Goal: Transaction & Acquisition: Subscribe to service/newsletter

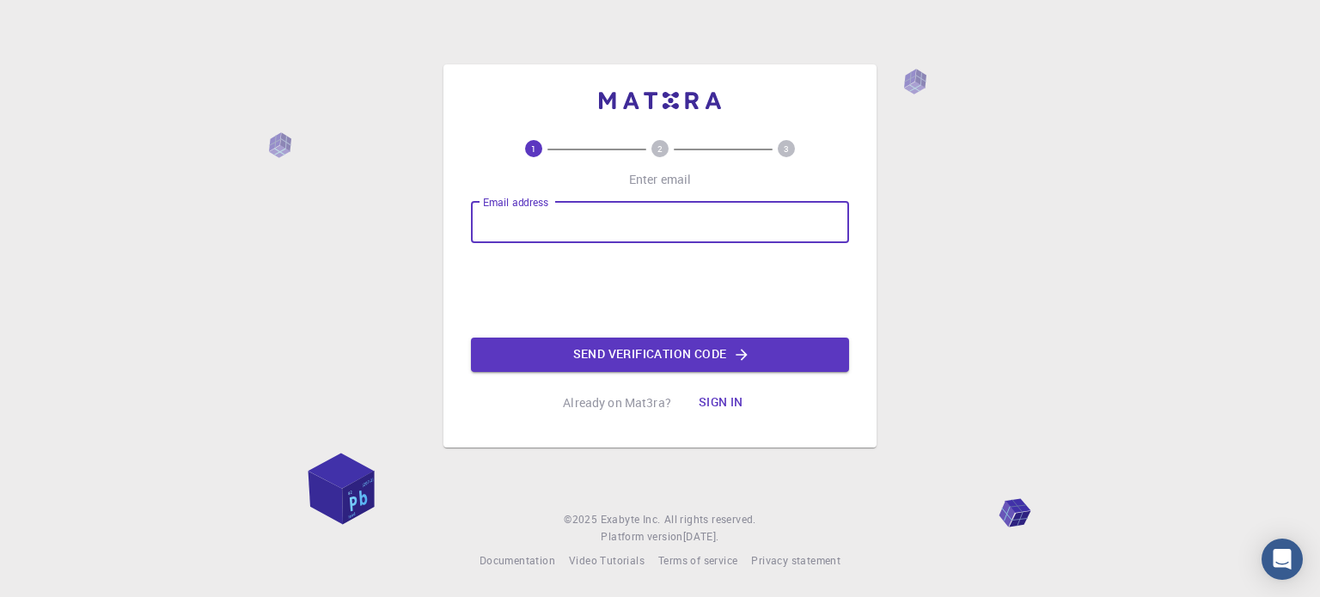
click at [670, 223] on input "Email address" at bounding box center [660, 222] width 378 height 41
type input "[EMAIL_ADDRESS][DOMAIN_NAME]"
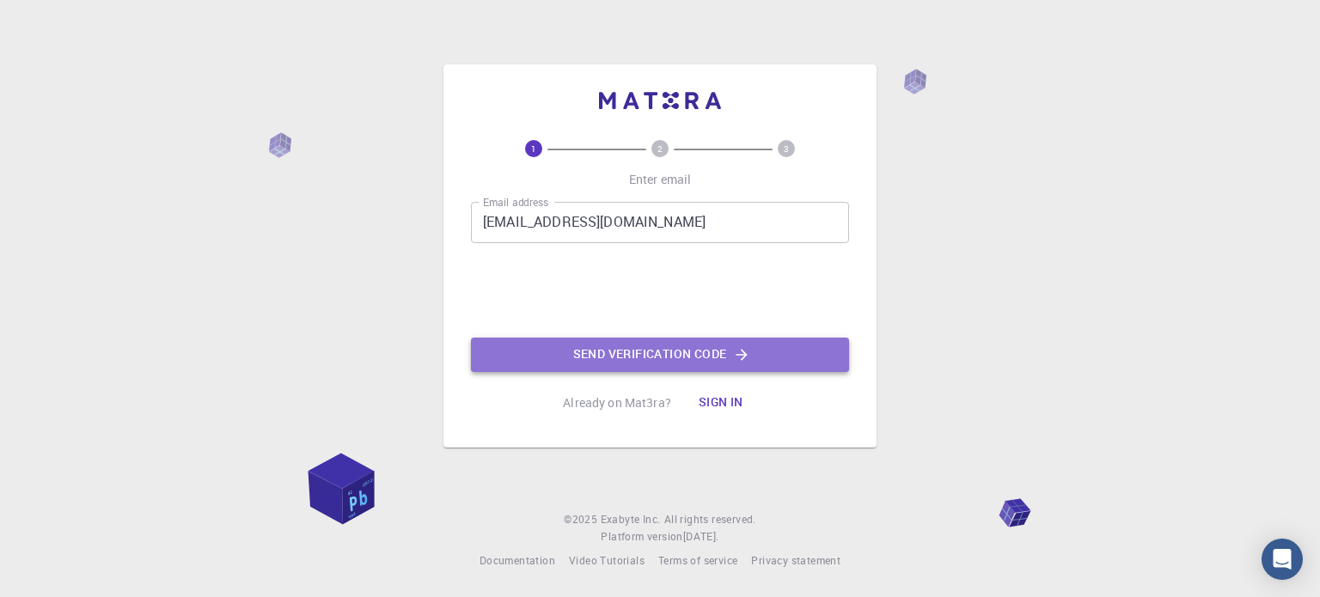
click at [674, 351] on button "Send verification code" at bounding box center [660, 355] width 378 height 34
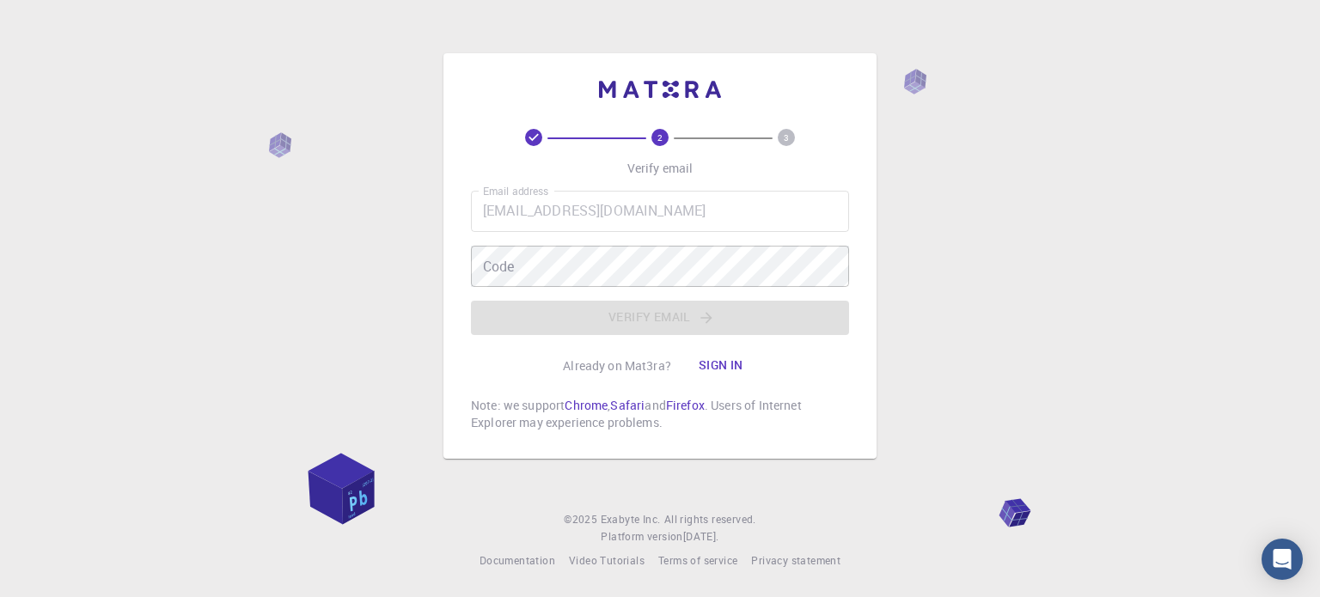
click at [720, 375] on button "Sign in" at bounding box center [721, 366] width 72 height 34
